Goal: Information Seeking & Learning: Learn about a topic

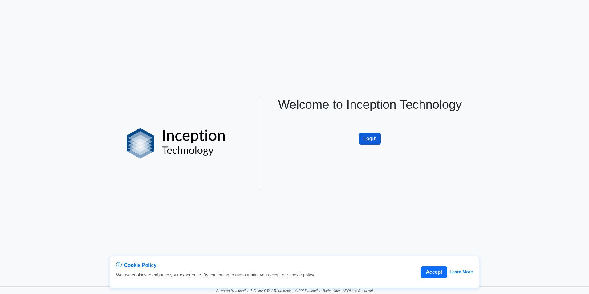
click at [363, 141] on button "Login" at bounding box center [370, 139] width 22 height 12
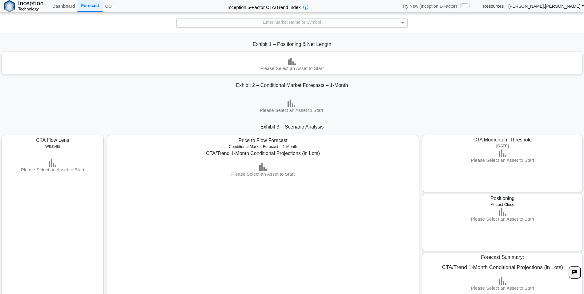
click at [265, 22] on div "Enter Market Name or Symbol" at bounding box center [292, 22] width 231 height 9
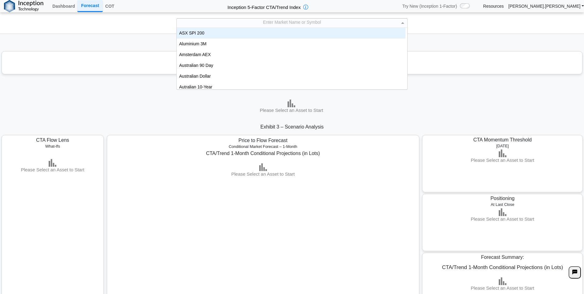
scroll to position [57, 224]
type input "***"
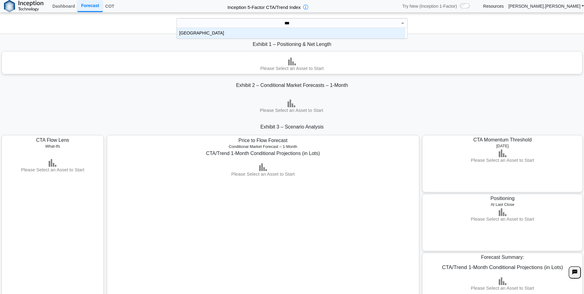
click at [257, 30] on div "[GEOGRAPHIC_DATA]" at bounding box center [291, 33] width 229 height 11
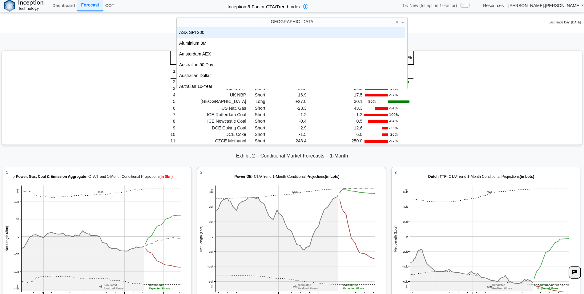
scroll to position [57, 224]
